Goal: Contribute content: Add original content to the website for others to see

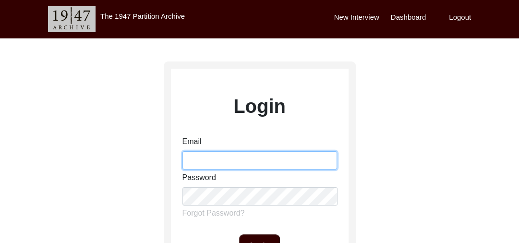
type input "[PERSON_NAME][EMAIL_ADDRESS][PERSON_NAME][DOMAIN_NAME]"
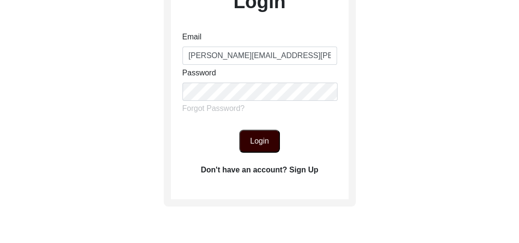
scroll to position [107, 0]
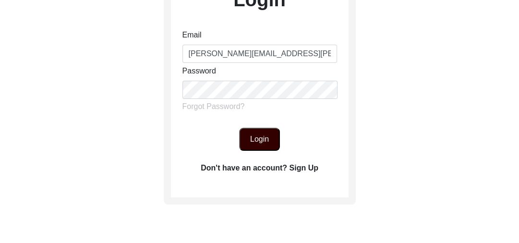
click at [256, 136] on button "Login" at bounding box center [259, 139] width 41 height 23
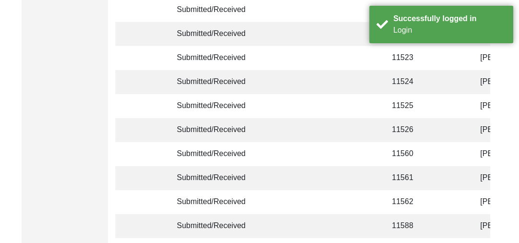
scroll to position [2432, 0]
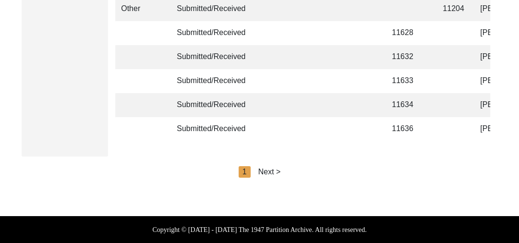
click at [275, 170] on div "Next >" at bounding box center [269, 172] width 23 height 12
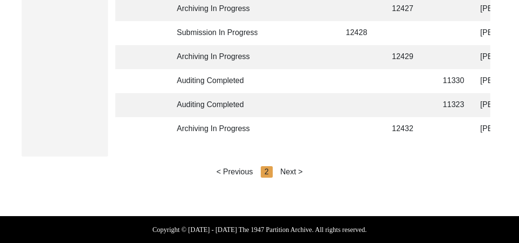
click at [298, 170] on div "Next >" at bounding box center [291, 172] width 23 height 12
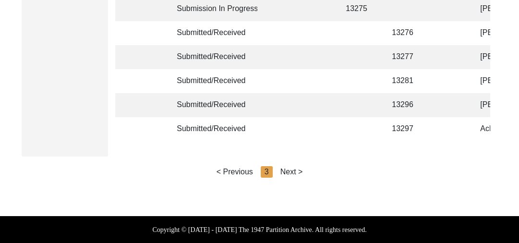
click at [298, 170] on div "Next >" at bounding box center [291, 172] width 23 height 12
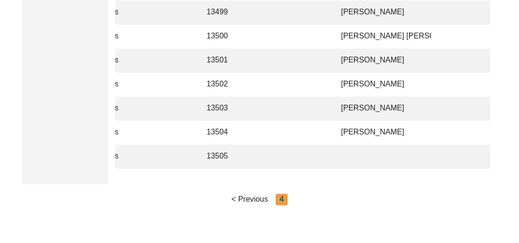
scroll to position [823, 0]
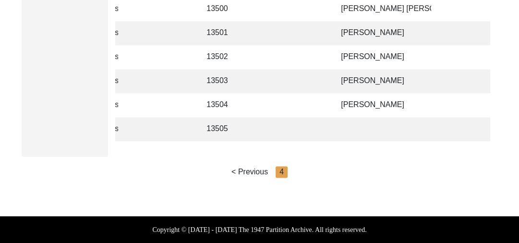
click at [318, 121] on td at bounding box center [313, 129] width 30 height 24
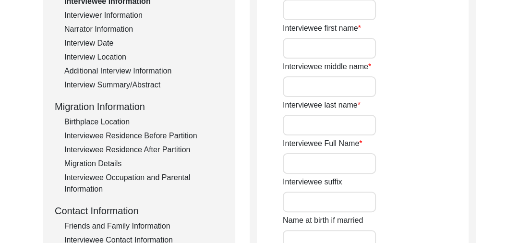
scroll to position [158, 0]
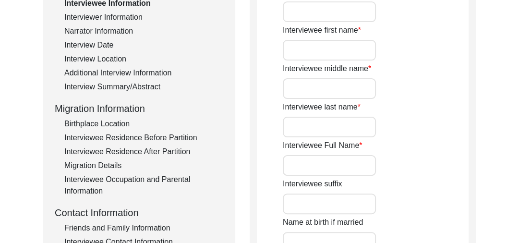
click at [348, 111] on label "Interviewee last name" at bounding box center [322, 107] width 78 height 12
click at [348, 117] on input "Interviewee last name" at bounding box center [329, 127] width 93 height 21
click at [305, 165] on input "Interviewee Full Name" at bounding box center [329, 165] width 93 height 21
type input "g"
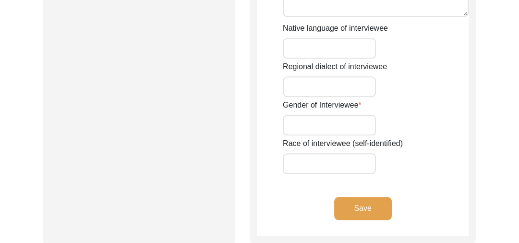
scroll to position [868, 0]
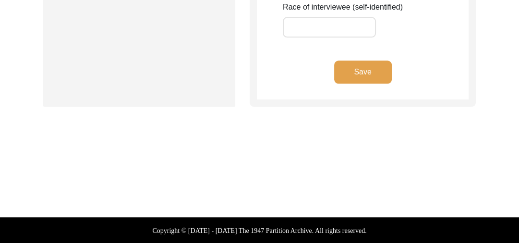
type input "[PERSON_NAME]"
click at [358, 72] on button "Save" at bounding box center [363, 72] width 58 height 23
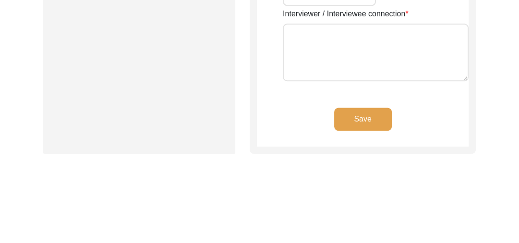
scroll to position [0, 0]
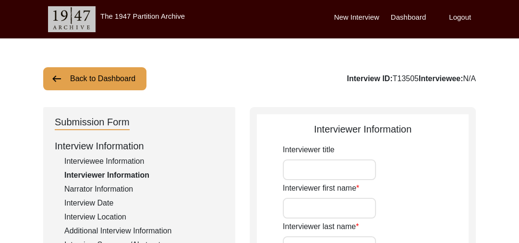
click at [55, 79] on img at bounding box center [57, 79] width 12 height 12
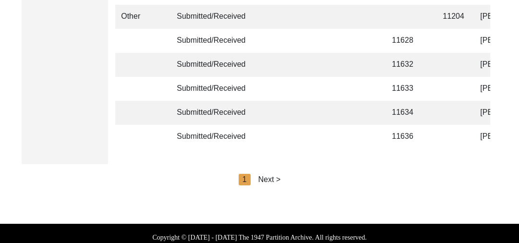
scroll to position [2432, 0]
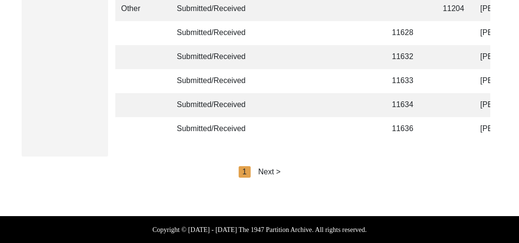
click at [272, 172] on div "Next >" at bounding box center [269, 172] width 23 height 12
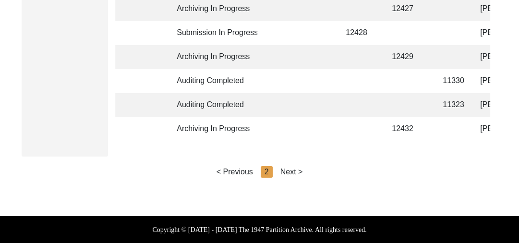
click at [293, 170] on div "Next >" at bounding box center [291, 172] width 23 height 12
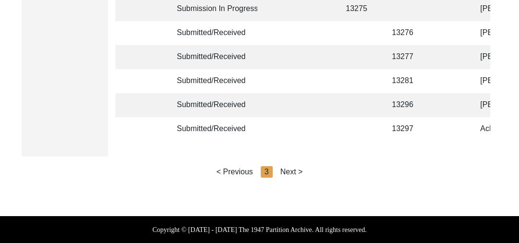
click at [293, 170] on div "Next >" at bounding box center [291, 172] width 23 height 12
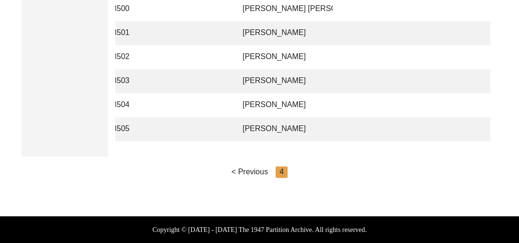
scroll to position [0, 243]
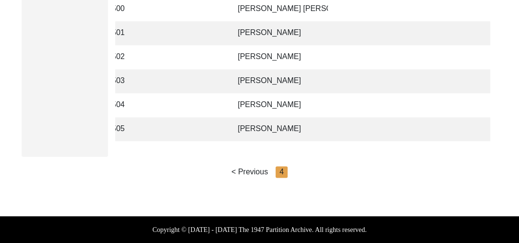
click at [267, 120] on td "[PERSON_NAME]" at bounding box center [280, 129] width 96 height 24
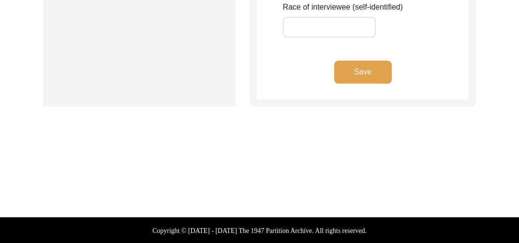
type input "[PERSON_NAME]"
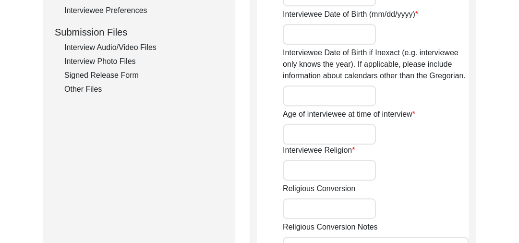
scroll to position [438, 0]
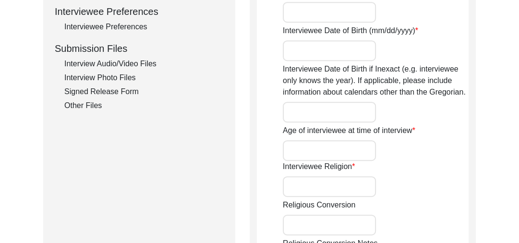
click at [132, 59] on div "Interview Audio/Video Files" at bounding box center [143, 64] width 159 height 12
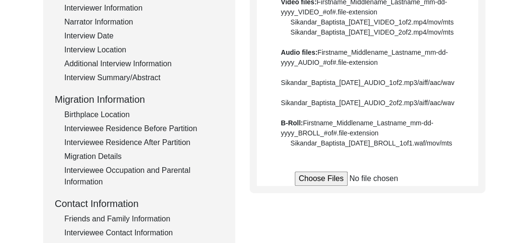
scroll to position [165, 0]
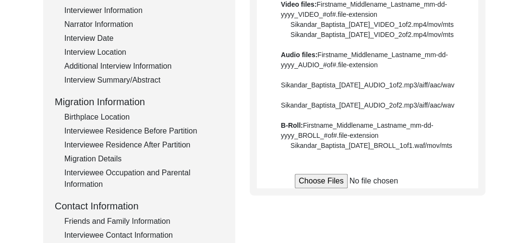
click at [318, 188] on input "file" at bounding box center [368, 181] width 146 height 14
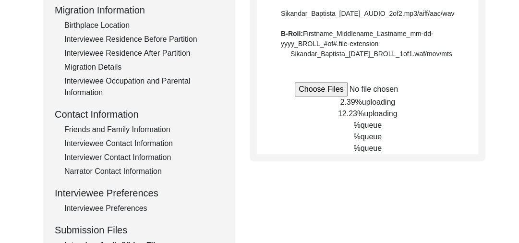
scroll to position [257, 0]
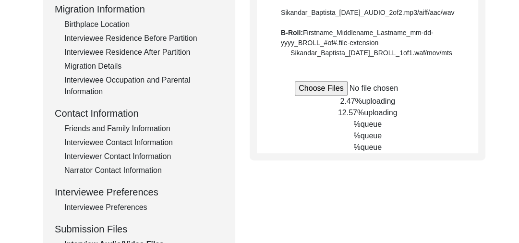
click at [316, 96] on input "file" at bounding box center [368, 88] width 146 height 14
type input "C:\fakepath\[PERSON_NAME] _Singh_[DATE]_BROLL_1of6.mp4"
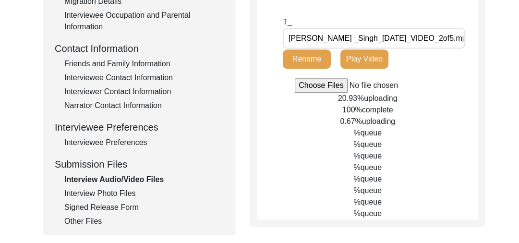
scroll to position [323, 0]
